Goal: Use online tool/utility: Use online tool/utility

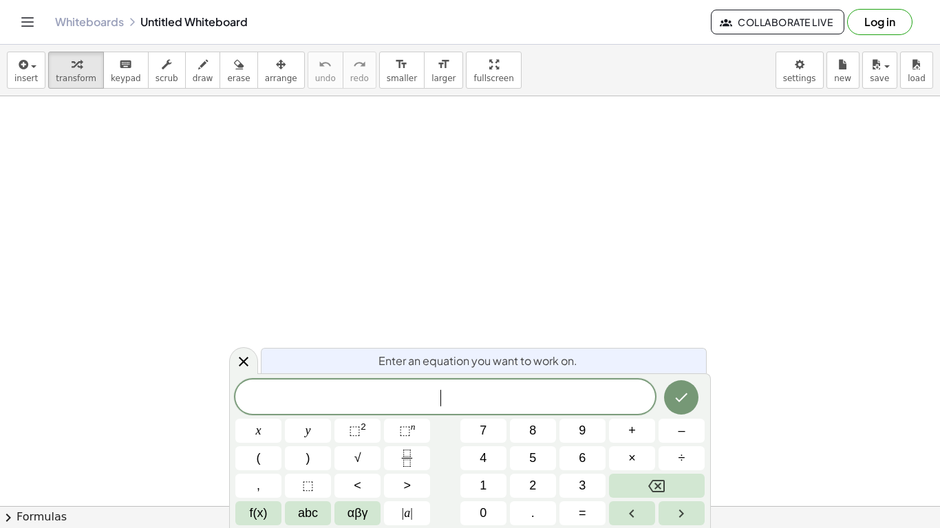
scroll to position [1, 0]
click at [413, 506] on button "| a |" at bounding box center [407, 514] width 46 height 24
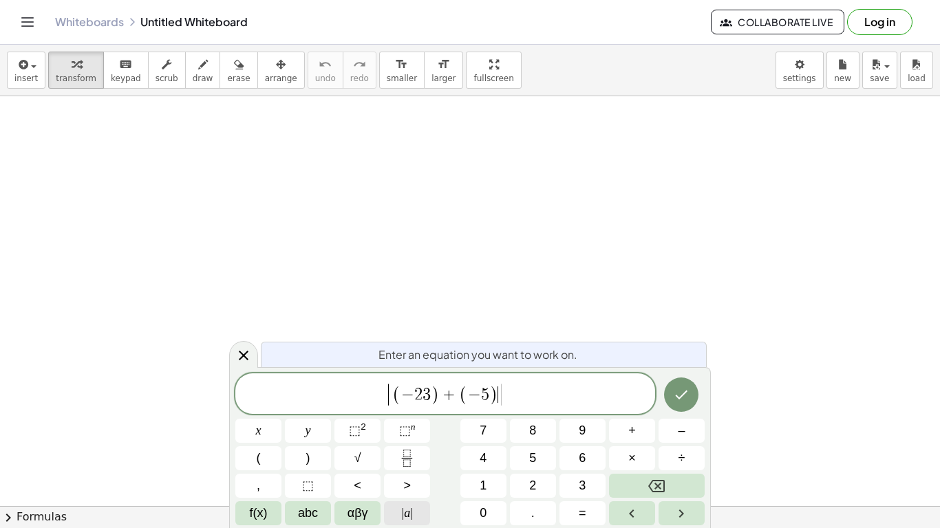
click at [411, 513] on span "|" at bounding box center [411, 513] width 3 height 14
click at [689, 387] on icon "Done" at bounding box center [681, 395] width 17 height 17
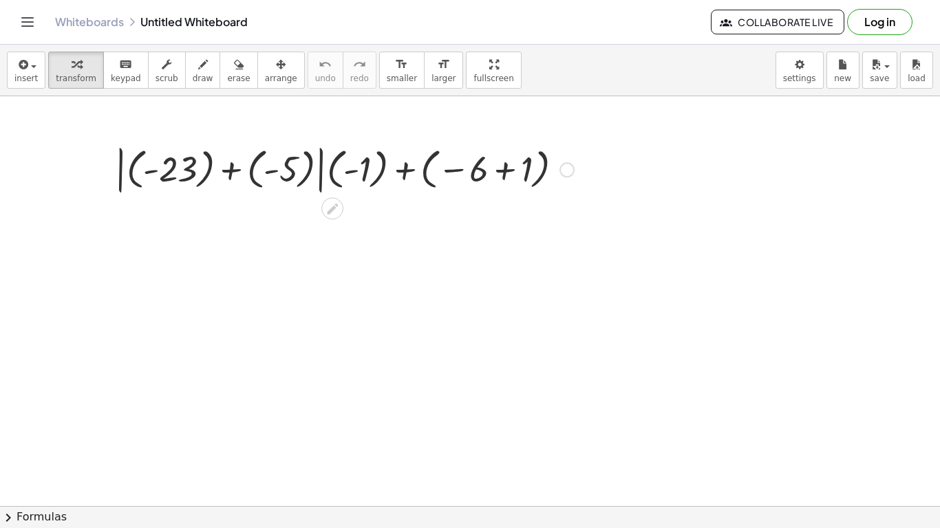
click at [496, 160] on div at bounding box center [344, 169] width 473 height 56
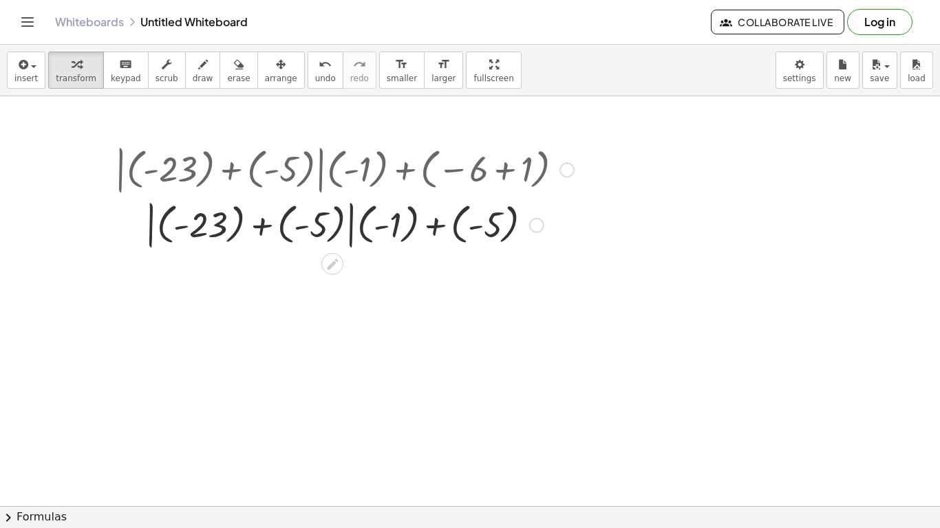
click at [264, 228] on div at bounding box center [344, 225] width 473 height 56
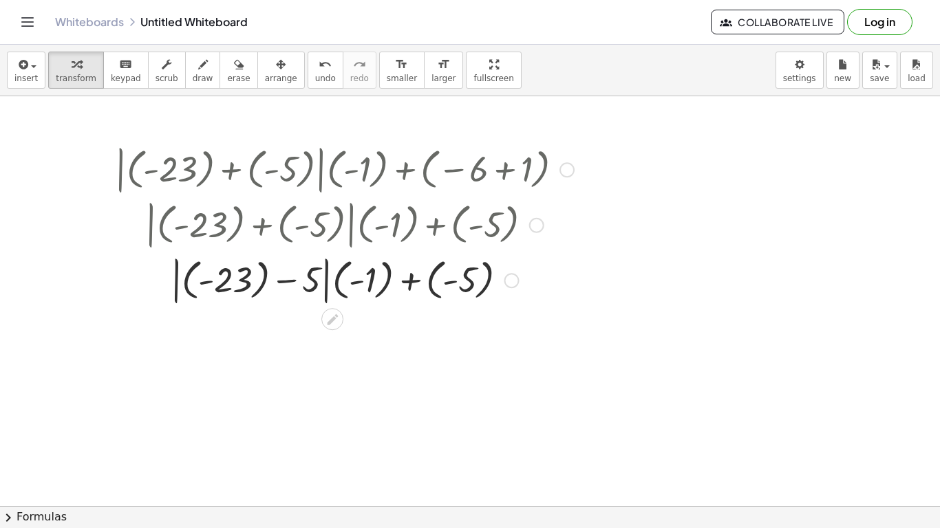
click at [253, 286] on div at bounding box center [344, 280] width 473 height 56
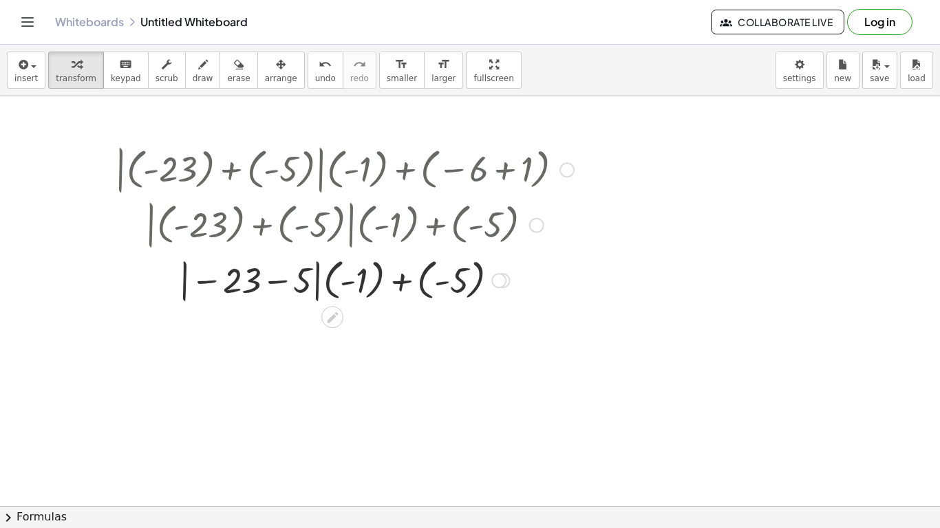
click at [256, 281] on div at bounding box center [344, 279] width 473 height 51
click at [245, 288] on div at bounding box center [344, 279] width 473 height 51
click at [305, 282] on div at bounding box center [344, 279] width 473 height 51
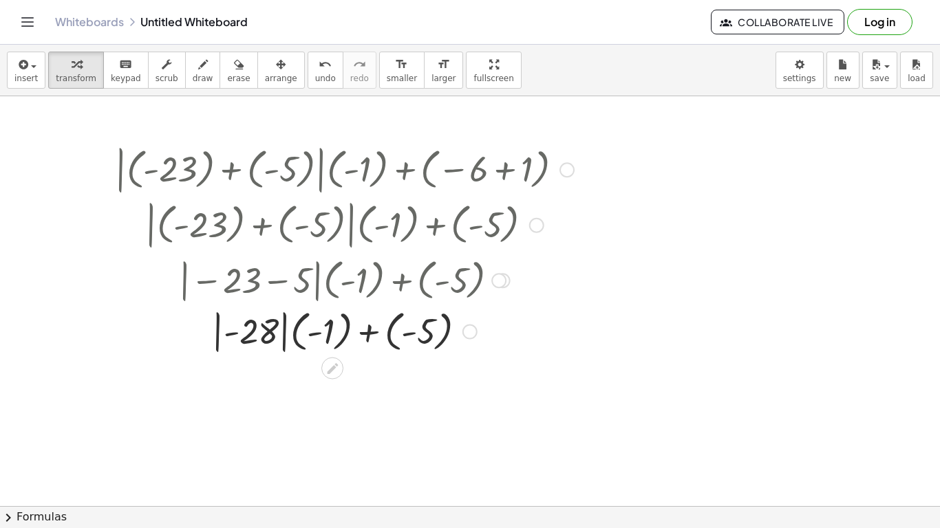
click at [271, 334] on div at bounding box center [344, 330] width 473 height 51
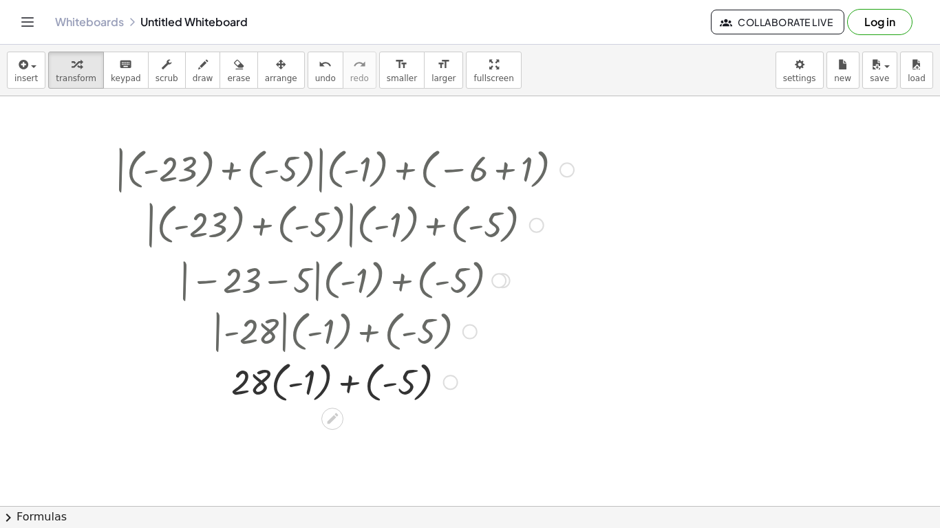
click at [295, 378] on div at bounding box center [344, 381] width 473 height 50
click at [268, 384] on div at bounding box center [344, 381] width 473 height 50
click at [267, 384] on div at bounding box center [344, 381] width 473 height 50
click at [261, 383] on div at bounding box center [344, 381] width 473 height 50
click at [270, 385] on div at bounding box center [344, 381] width 473 height 50
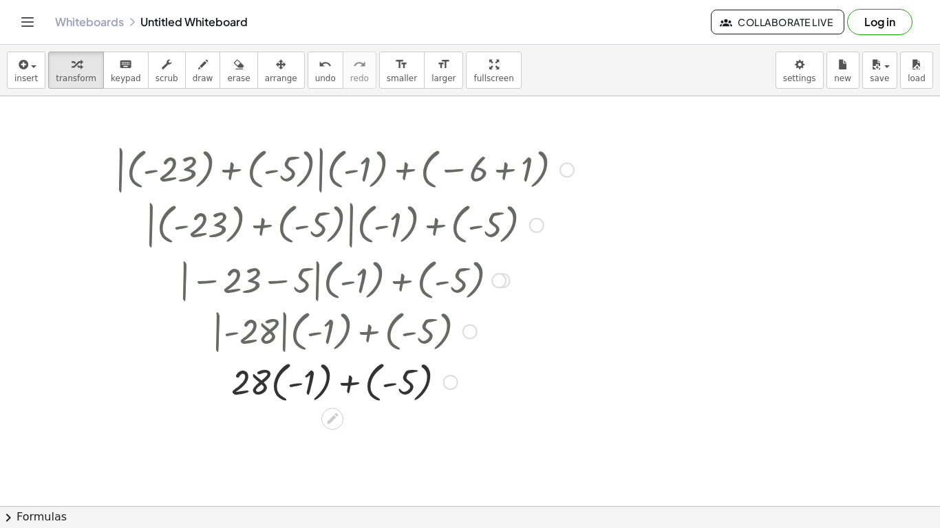
click at [282, 385] on div at bounding box center [344, 381] width 473 height 50
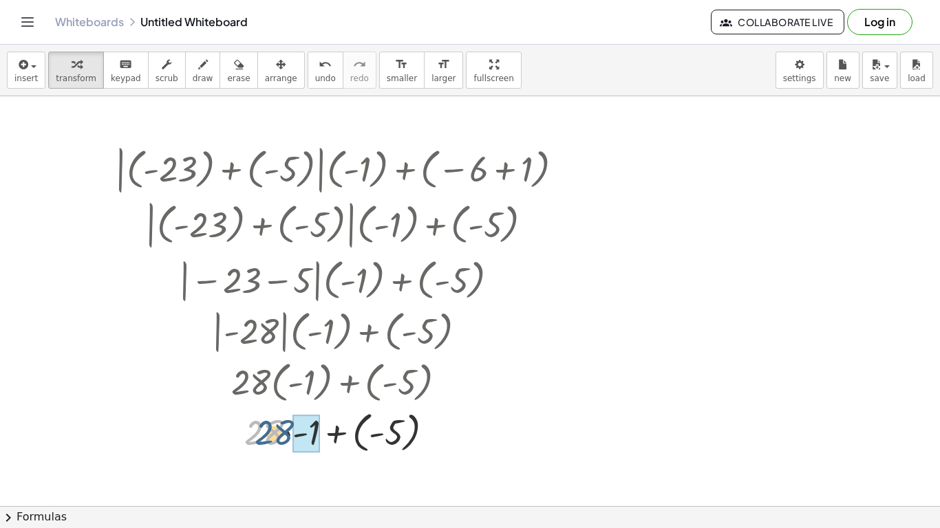
drag, startPoint x: 282, startPoint y: 385, endPoint x: 306, endPoint y: 386, distance: 23.4
click at [332, 170] on div "+ · | + ( - 23 ) + ( - 5 ) | · ( - 1 ) + ( − 6 + 1 ) + · | + ( - 23 ) + ( - 5 )…" at bounding box center [332, 170] width 0 height 0
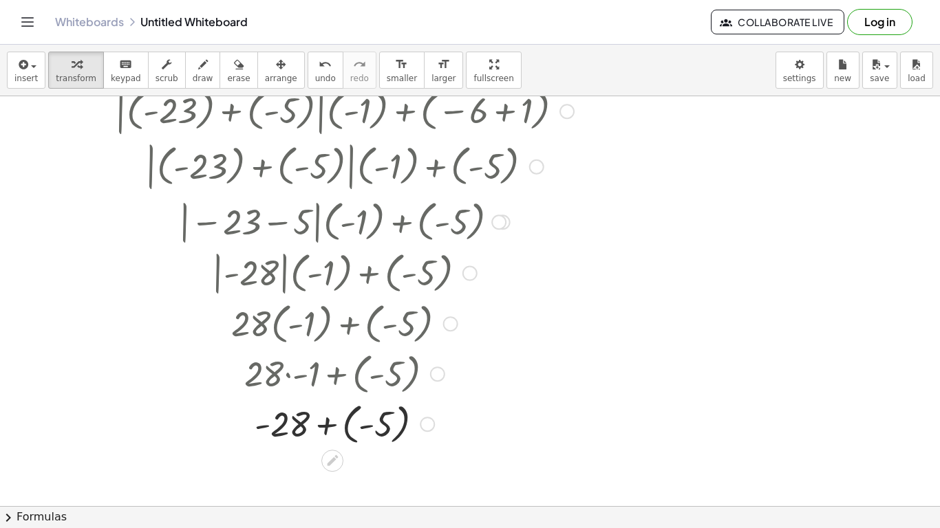
scroll to position [63, 0]
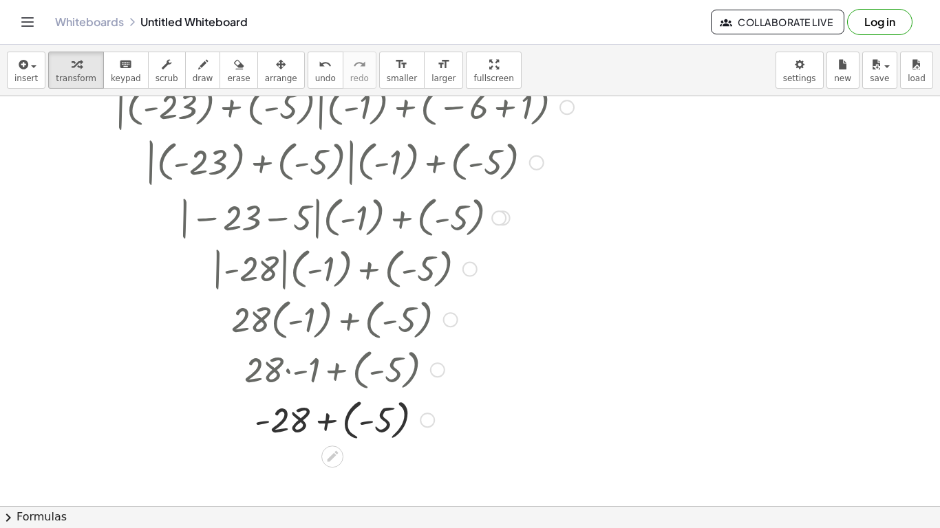
click at [306, 421] on div at bounding box center [344, 419] width 473 height 50
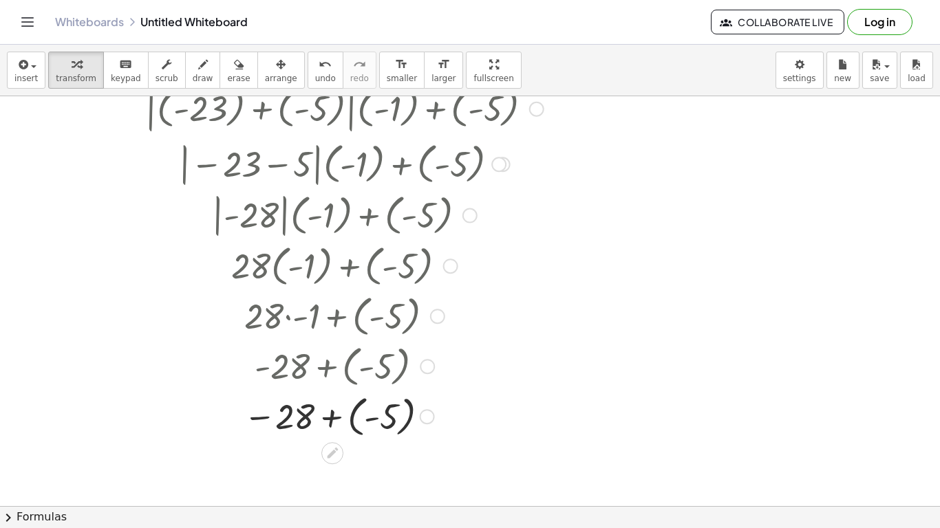
scroll to position [122, 0]
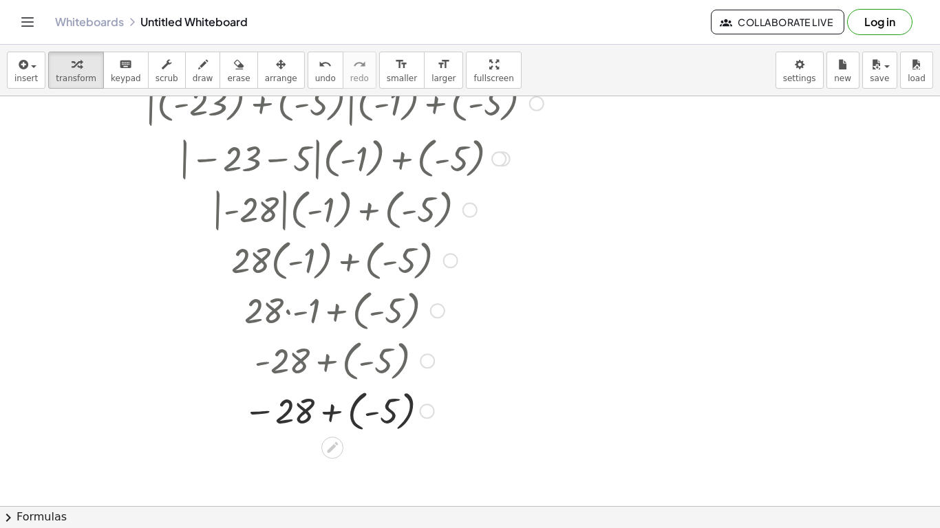
click at [327, 418] on div at bounding box center [344, 410] width 473 height 50
click at [330, 456] on div at bounding box center [344, 458] width 473 height 45
click at [335, 462] on div at bounding box center [344, 458] width 473 height 45
click at [370, 458] on div at bounding box center [344, 458] width 473 height 45
